Goal: Complete application form

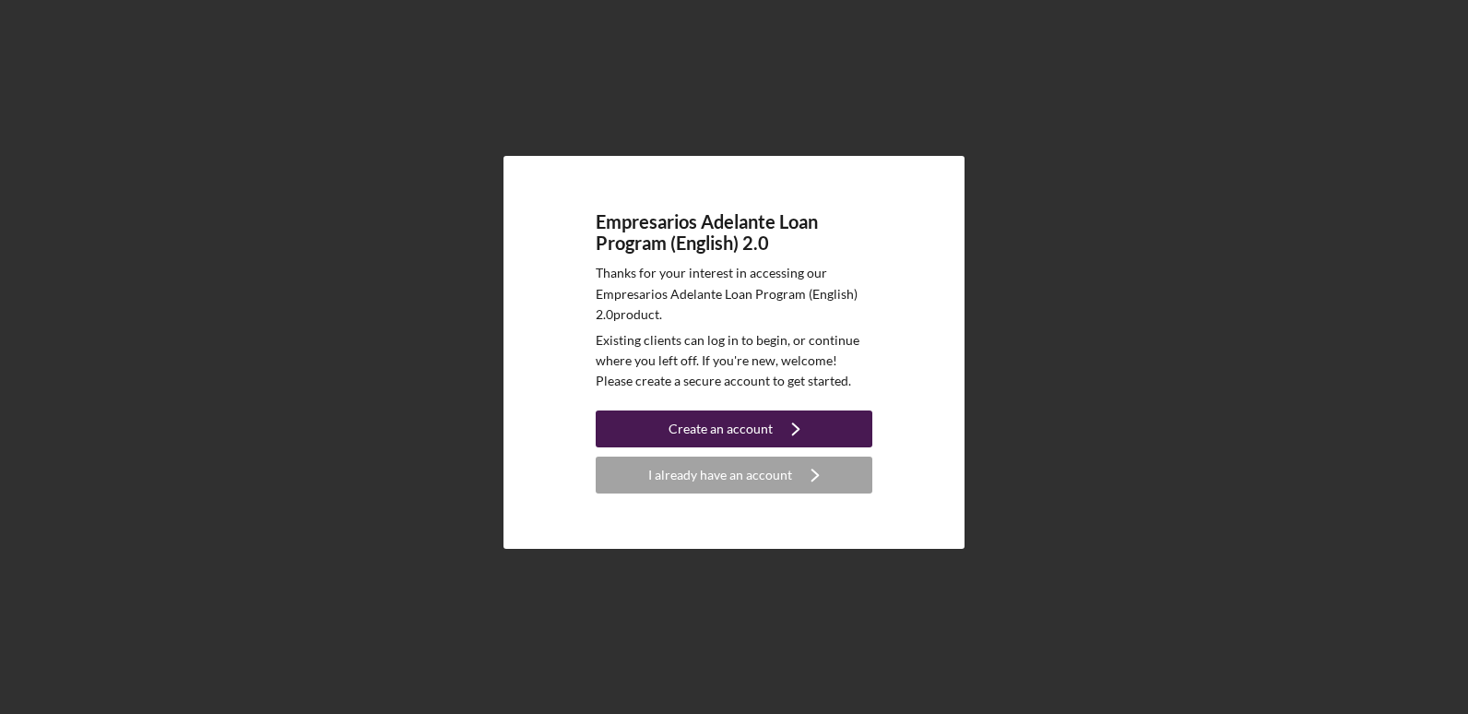
click at [833, 433] on button "Create an account Icon/Navigate" at bounding box center [734, 428] width 277 height 37
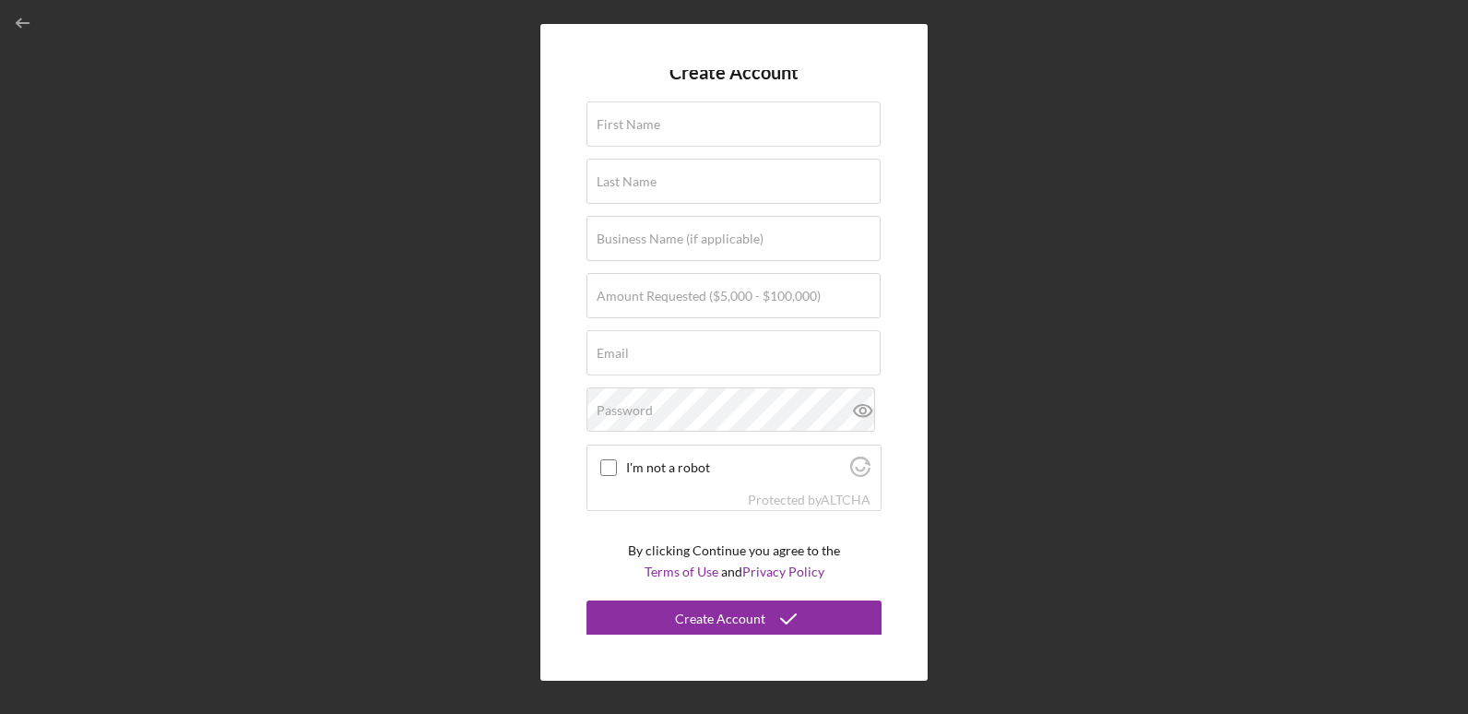
scroll to position [11, 0]
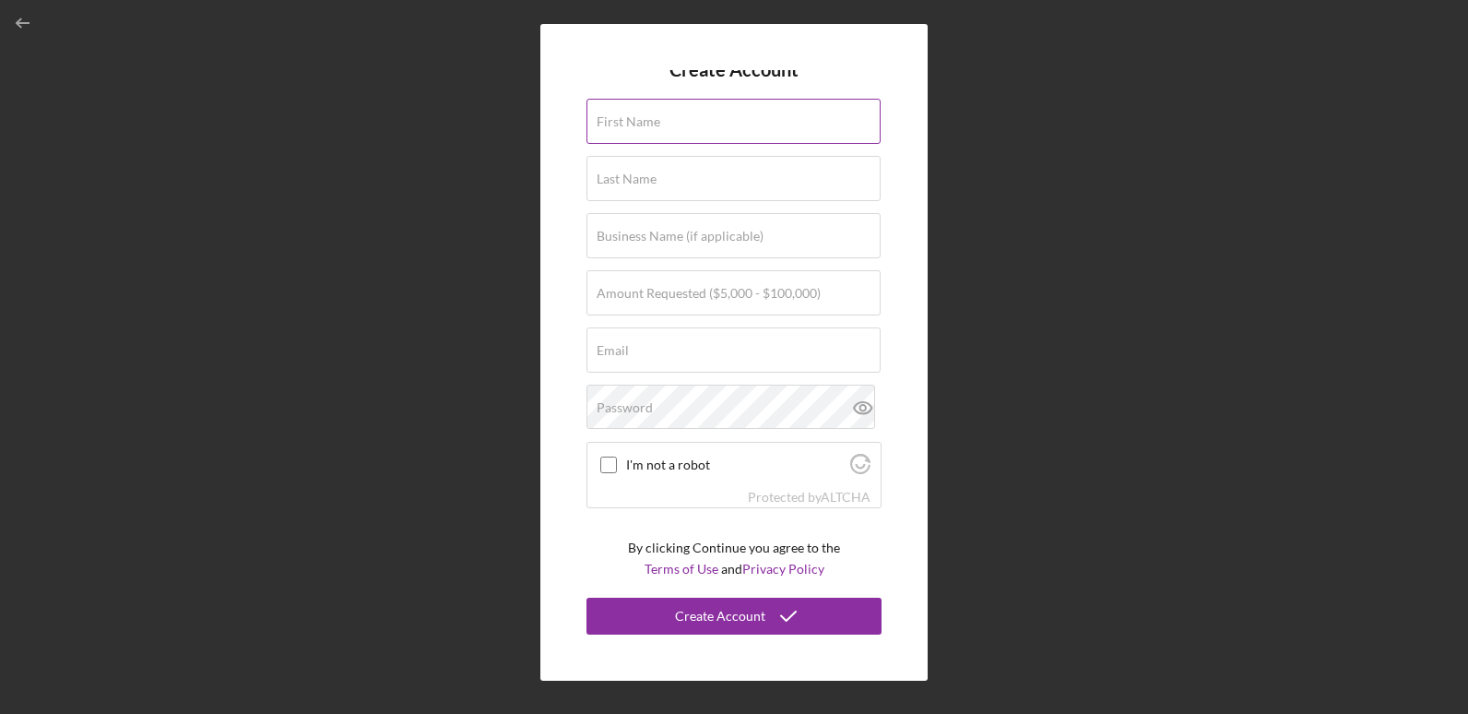
click at [739, 134] on input "First Name" at bounding box center [734, 121] width 294 height 44
click at [499, 262] on div "Create Account First Name Required Last Name Required Business Name (if applica…" at bounding box center [734, 352] width 1450 height 705
click at [31, 26] on icon "button" at bounding box center [24, 24] width 42 height 42
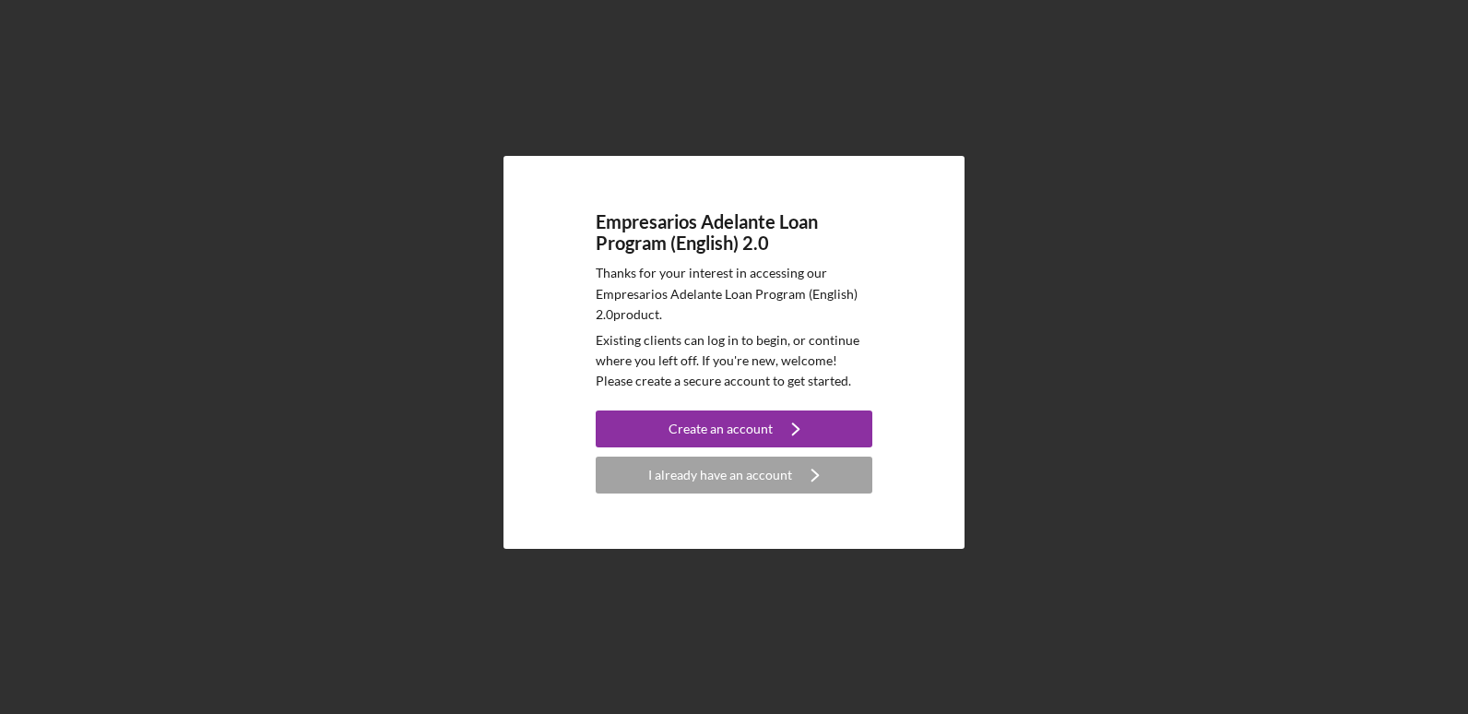
click at [31, 26] on div "Empresarios Adelante Loan Program (English) 2.0 Thanks for your interest in acc…" at bounding box center [734, 352] width 1450 height 705
